Goal: Information Seeking & Learning: Learn about a topic

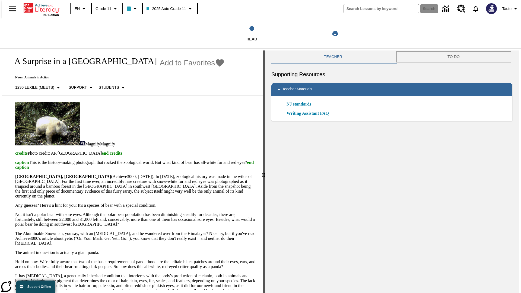
click at [454, 57] on button "TO-DO" at bounding box center [454, 56] width 118 height 13
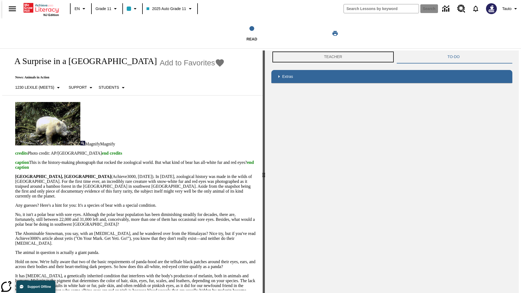
click at [332, 57] on button "Teacher" at bounding box center [332, 56] width 123 height 13
